Goal: Information Seeking & Learning: Understand process/instructions

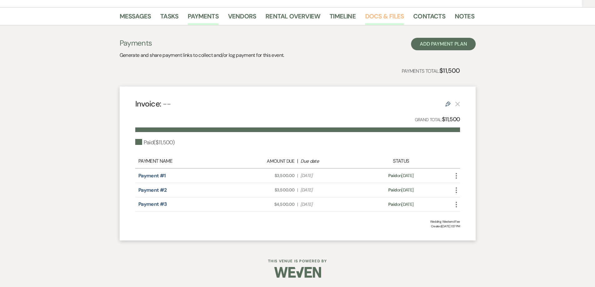
click at [393, 13] on link "Docs & Files" at bounding box center [384, 18] width 39 height 14
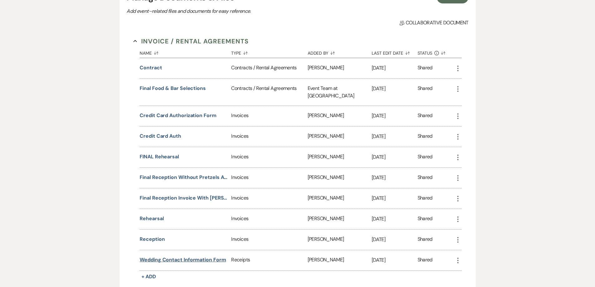
scroll to position [252, 0]
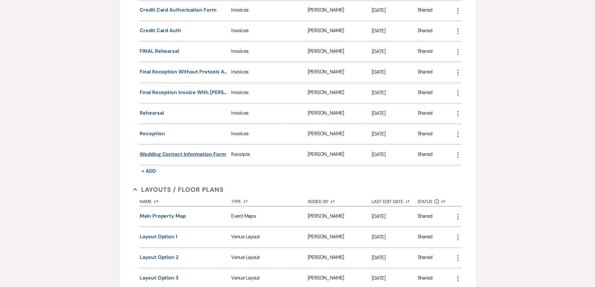
click at [171, 150] on button "Wedding Contact Information Form" at bounding box center [183, 153] width 86 height 7
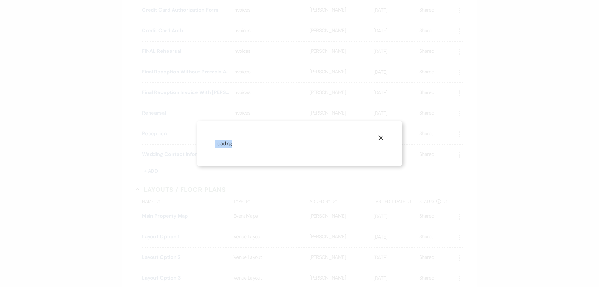
click at [171, 149] on div "X Loading..." at bounding box center [299, 143] width 599 height 287
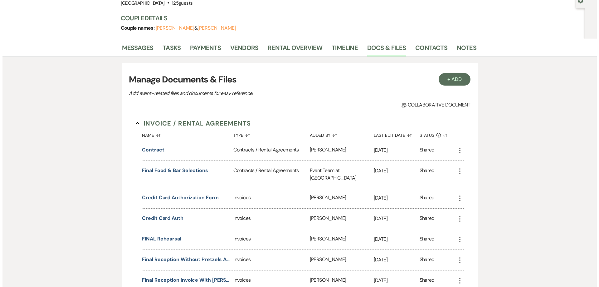
scroll to position [64, 0]
click at [153, 150] on button "contract" at bounding box center [151, 149] width 22 height 7
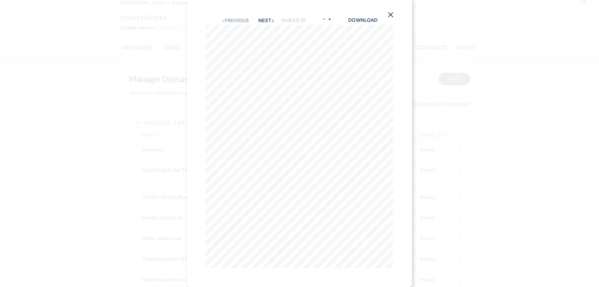
scroll to position [7, 0]
click at [260, 18] on button "Next Next" at bounding box center [267, 20] width 16 height 5
click at [260, 16] on div "X Previous Previous Next Next Page 2 of 29 - Zoom + Download 1. Rental Fee. Pat…" at bounding box center [299, 144] width 225 height 289
click at [262, 21] on button "Next Next" at bounding box center [267, 22] width 16 height 5
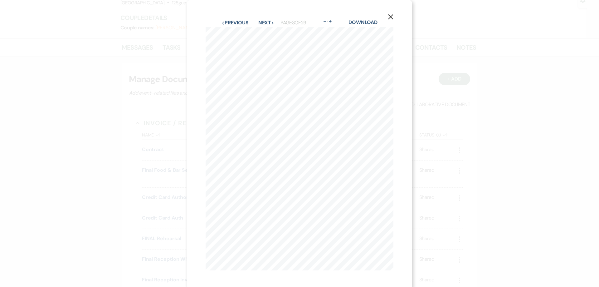
click at [262, 21] on button "Next Next" at bounding box center [267, 22] width 16 height 5
click at [262, 21] on button "Next Next" at bounding box center [266, 22] width 16 height 5
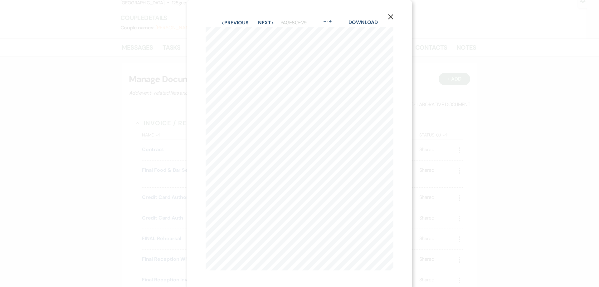
click at [262, 21] on button "Next Next" at bounding box center [266, 22] width 16 height 5
click at [262, 21] on button "Next Next" at bounding box center [267, 22] width 16 height 5
click at [262, 21] on button "Next Next" at bounding box center [266, 22] width 16 height 5
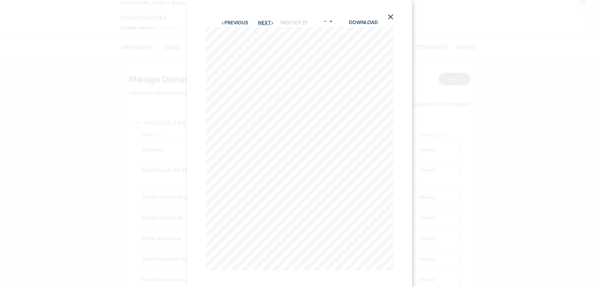
click at [262, 21] on button "Next Next" at bounding box center [266, 22] width 16 height 5
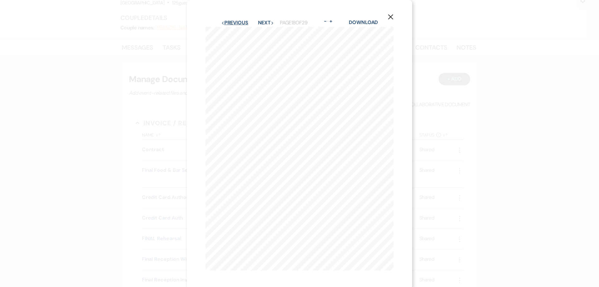
click at [235, 24] on button "Previous Previous" at bounding box center [234, 22] width 27 height 5
